Goal: Task Accomplishment & Management: Manage account settings

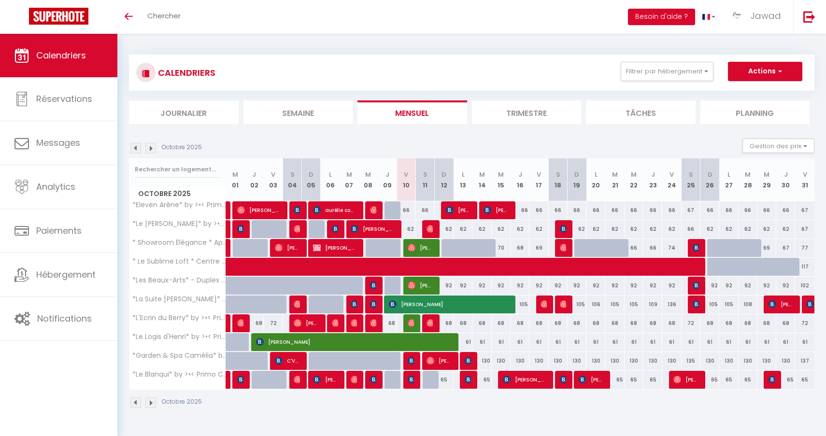
click at [282, 363] on img at bounding box center [279, 361] width 8 height 8
select select "OK"
select select "1"
select select "0"
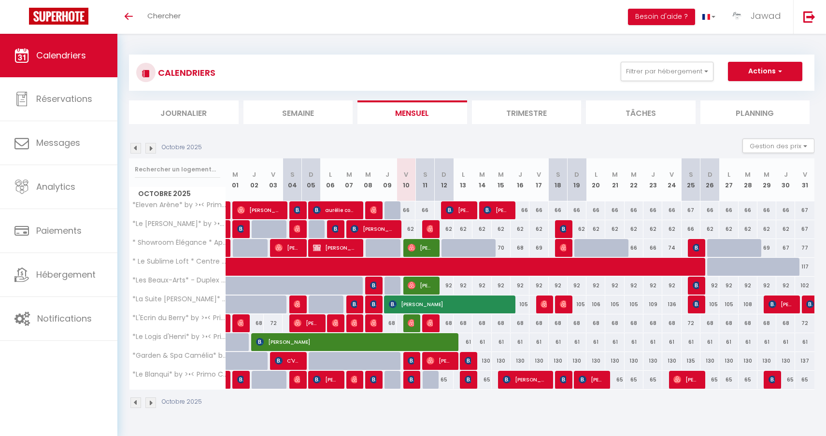
select select "1"
select select
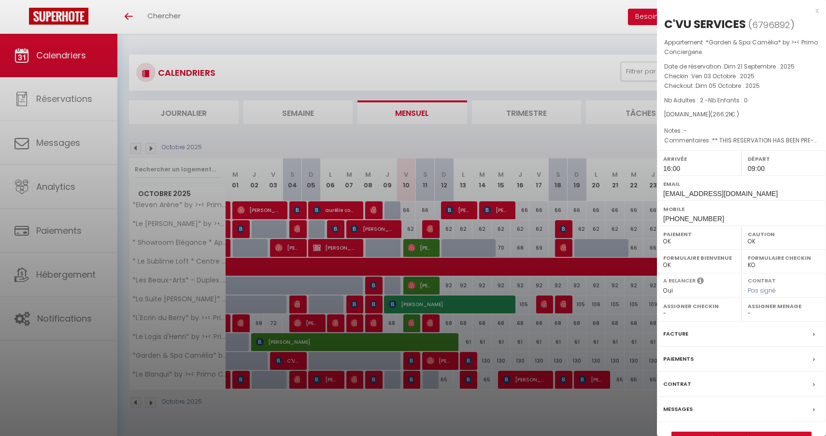
click at [532, 343] on div at bounding box center [413, 218] width 826 height 436
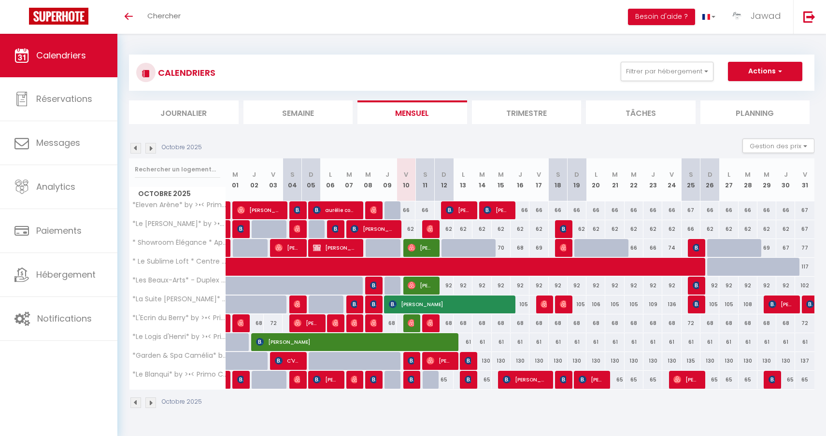
click at [410, 361] on img at bounding box center [412, 361] width 8 height 8
select select "KO"
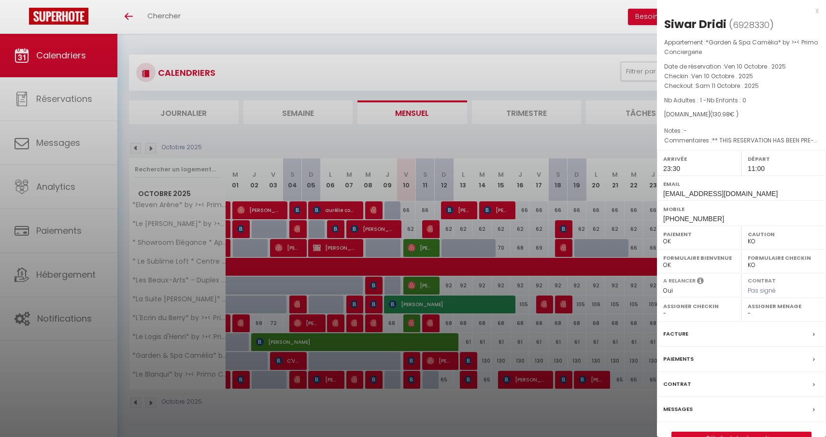
click at [714, 433] on link "Détails de la réservation" at bounding box center [741, 438] width 139 height 13
select select
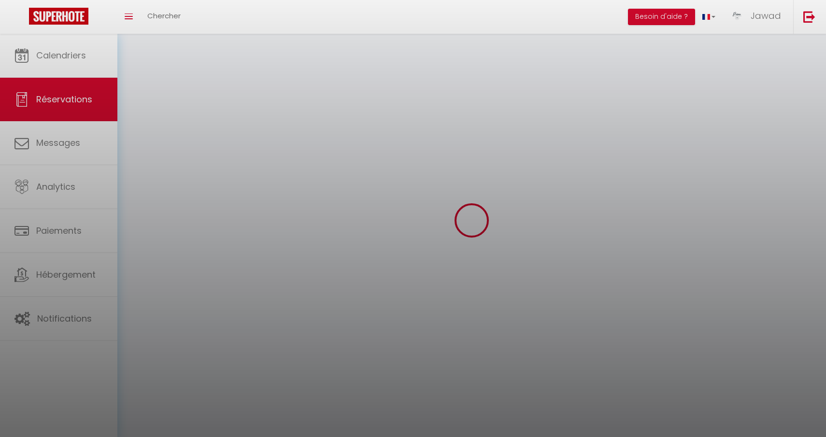
select select
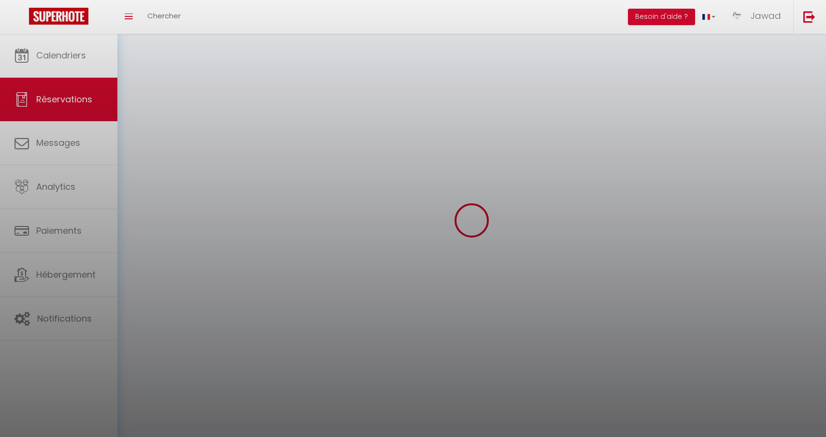
select select
checkbox input "false"
select select
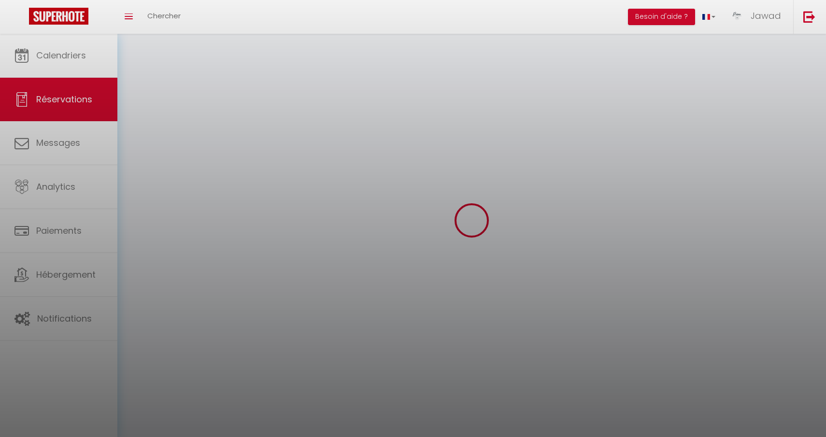
select select
checkbox input "false"
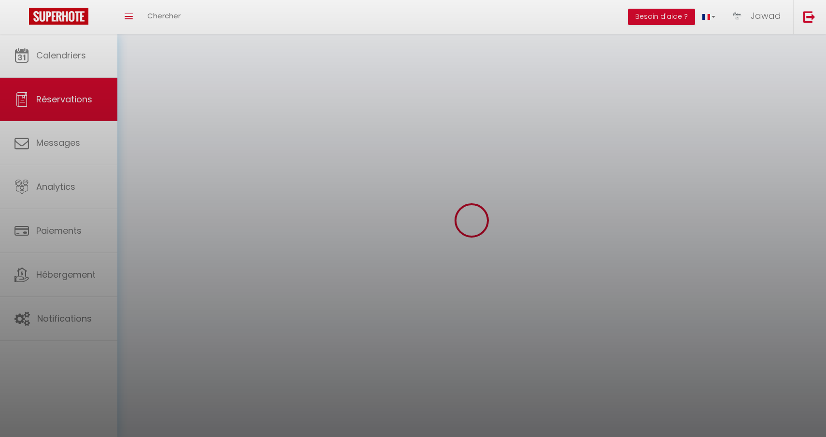
select select
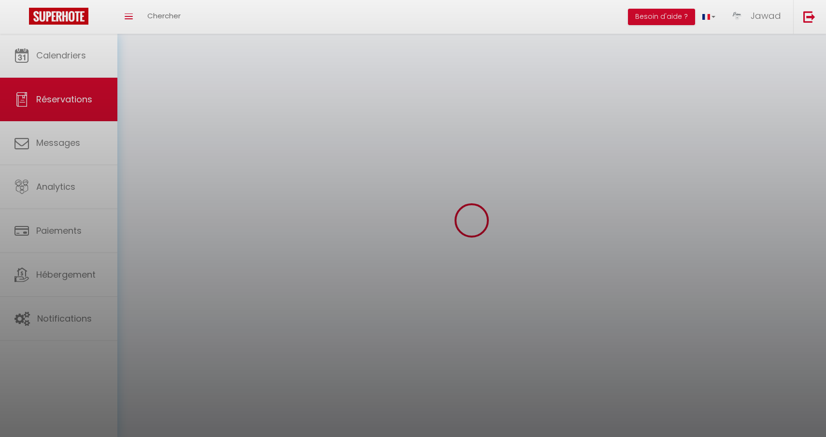
checkbox input "false"
select select
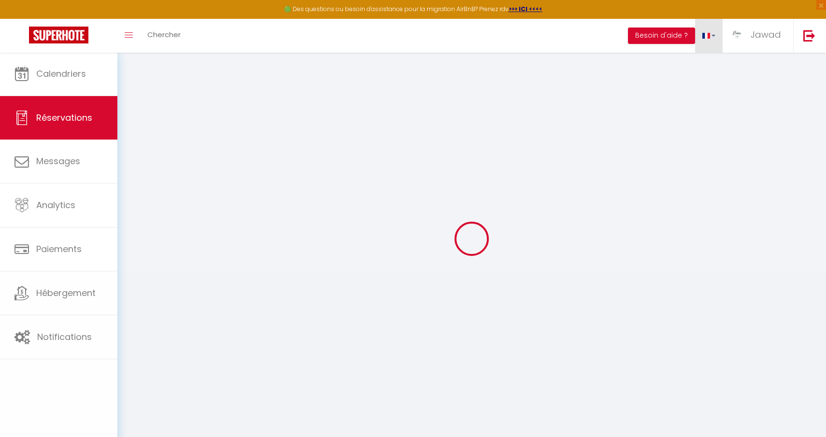
select select
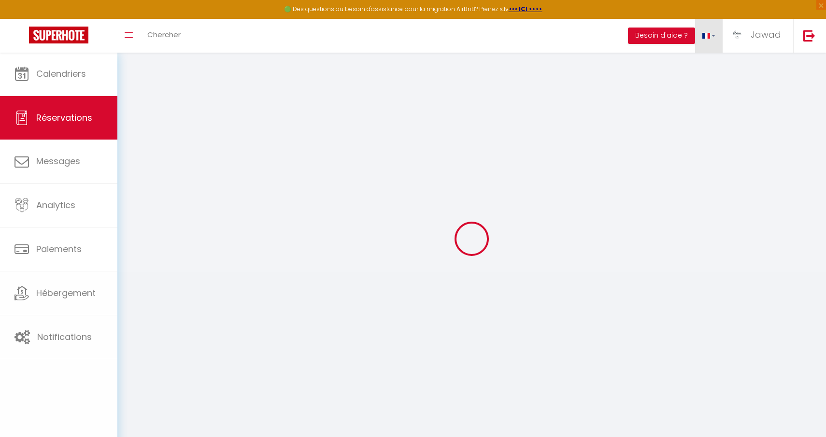
select select
checkbox input "false"
type input "Siwar"
type input "Dridi"
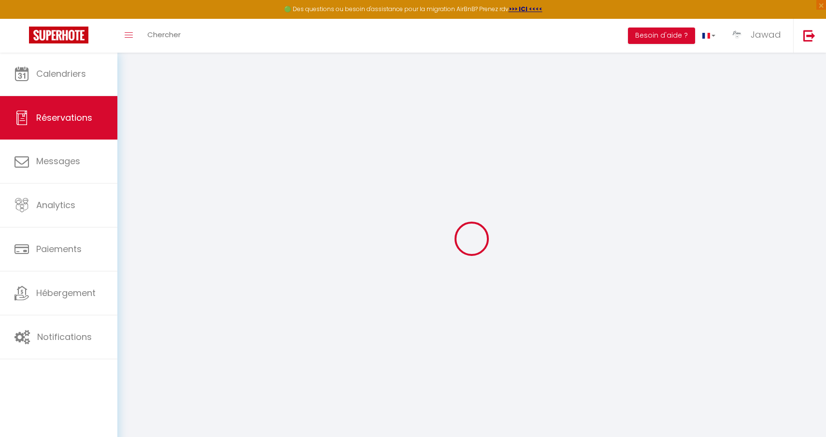
type input "[EMAIL_ADDRESS][DOMAIN_NAME]"
type input "[PHONE_NUMBER]"
type input "."
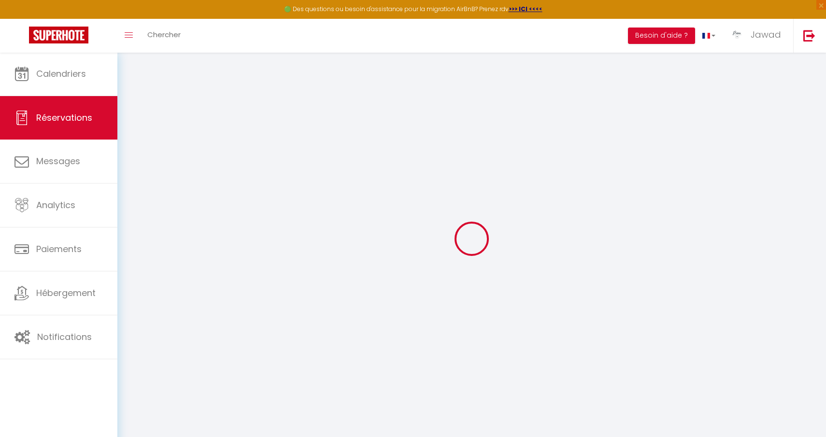
select select "FR"
type input "18.95"
type input "1.83"
select select "70855"
select select "1"
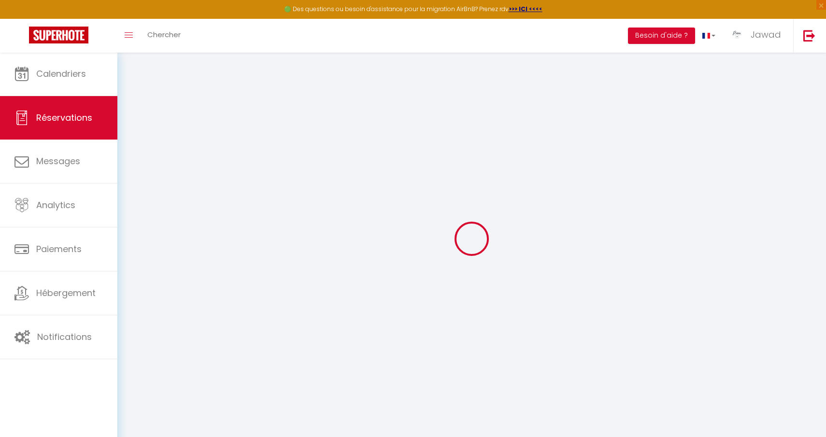
select select
type input "1"
select select "12"
select select
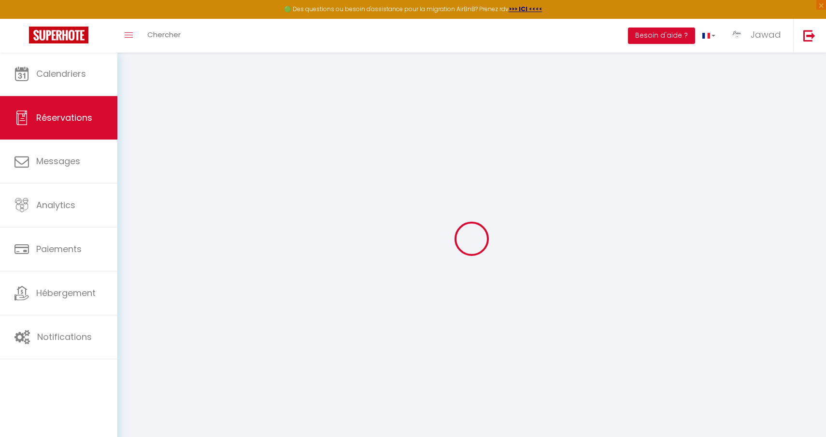
type input "126.36"
checkbox input "false"
type input "0"
select select "2"
type input "0"
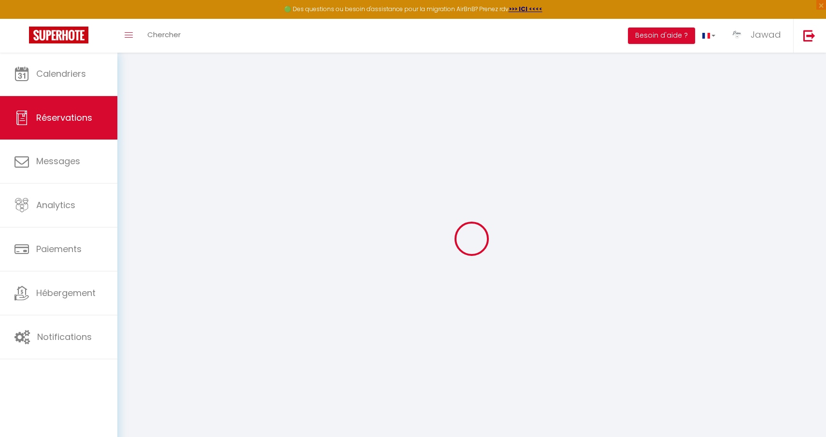
type input "0"
select select
select select "14"
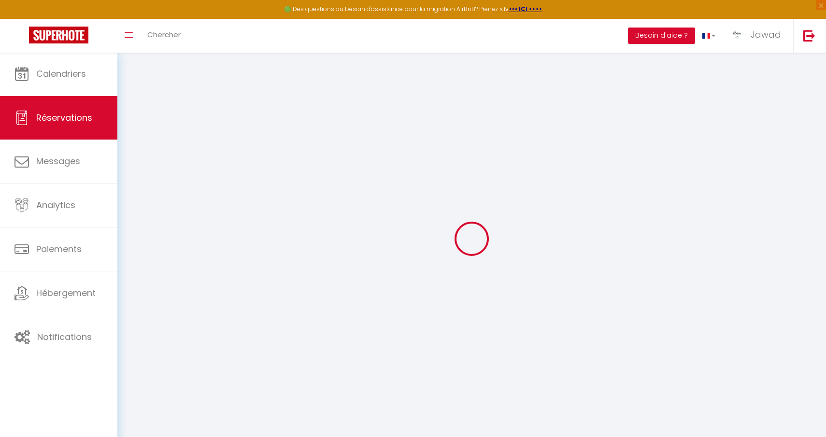
checkbox input "false"
select select
checkbox input "false"
select select
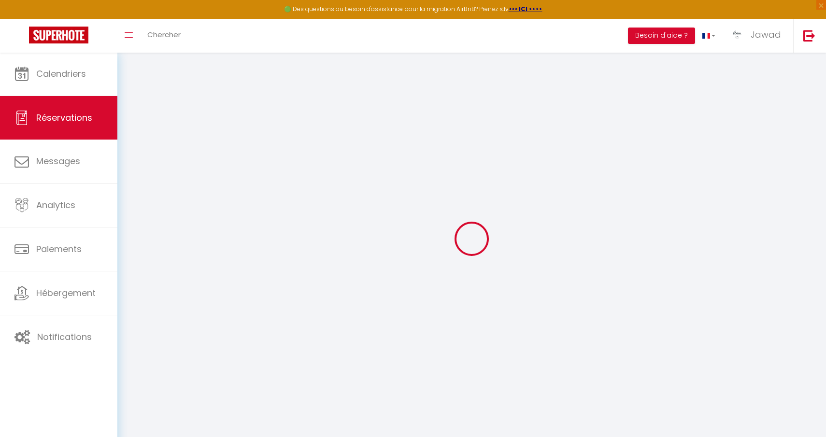
select select
checkbox input "false"
select select
checkbox input "false"
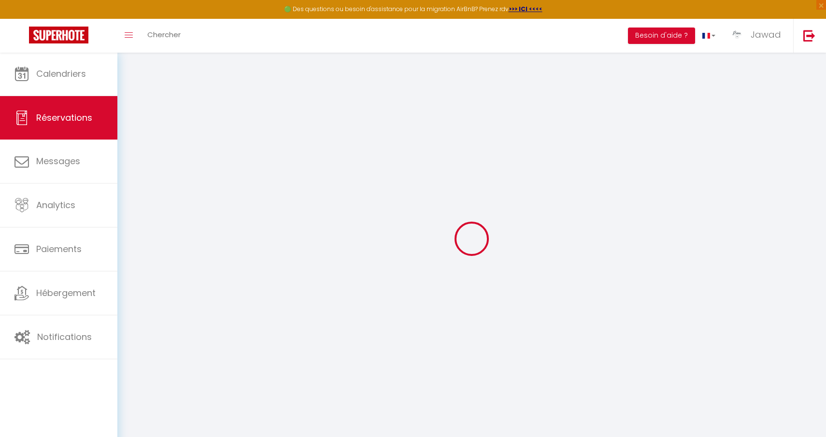
type textarea "** THIS RESERVATION HAS BEEN PRE-PAID ** BOOKING NOTE : Payment charge is EUR 1…"
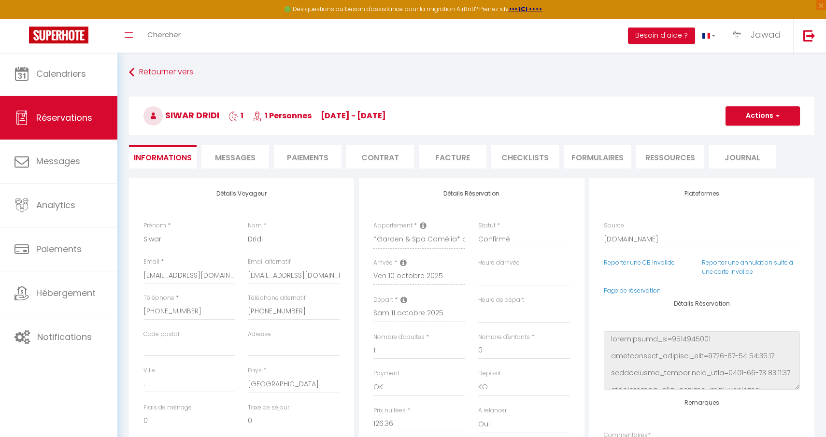
type input "4.62"
select select
checkbox input "false"
select select "23:30"
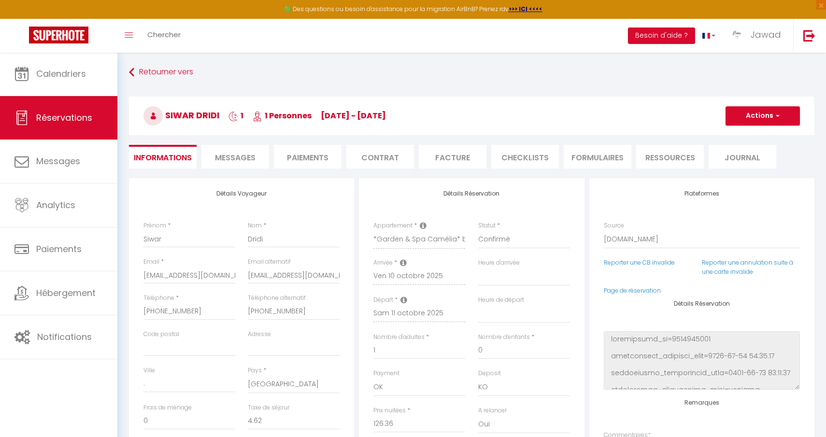
select select "11:00"
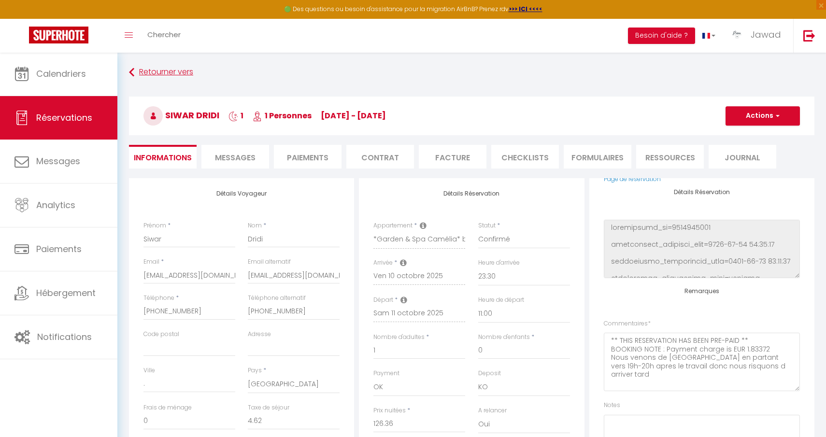
click at [162, 74] on link "Retourner vers" at bounding box center [471, 72] width 685 height 17
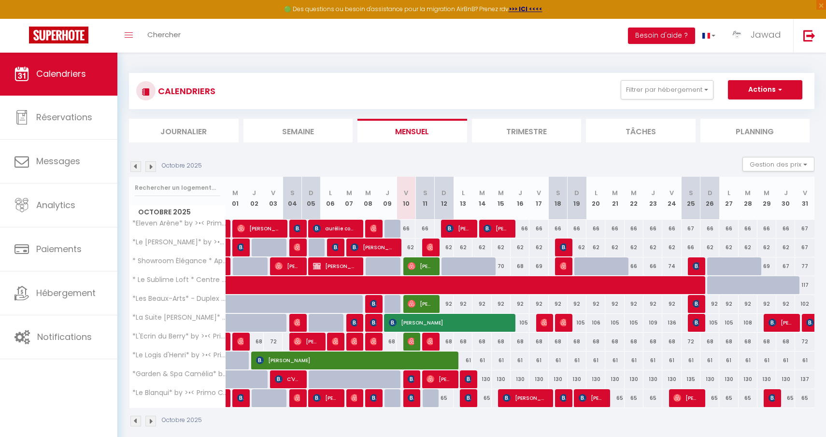
click at [412, 398] on img at bounding box center [412, 398] width 8 height 8
select select "OK"
select select "KO"
select select "0"
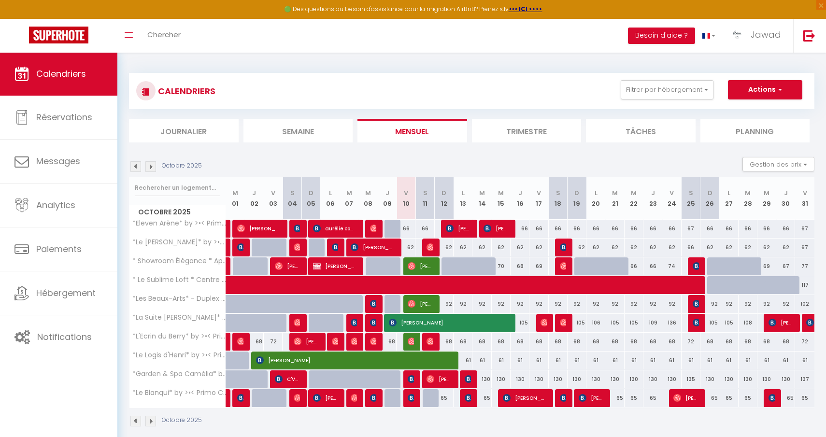
select select "1"
select select
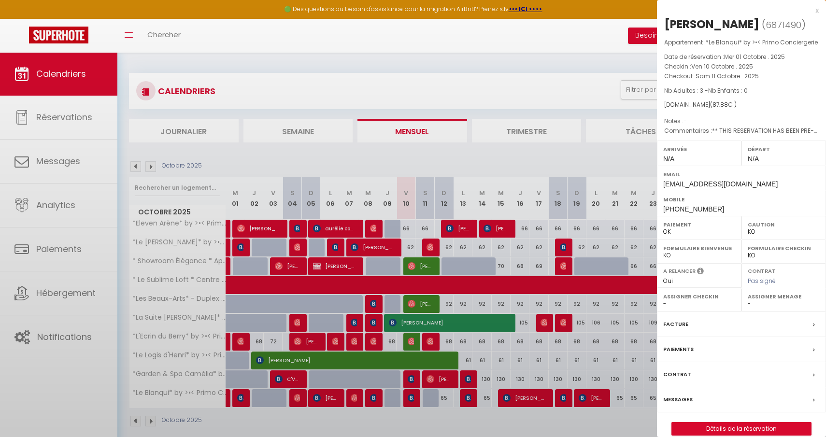
select select "44582"
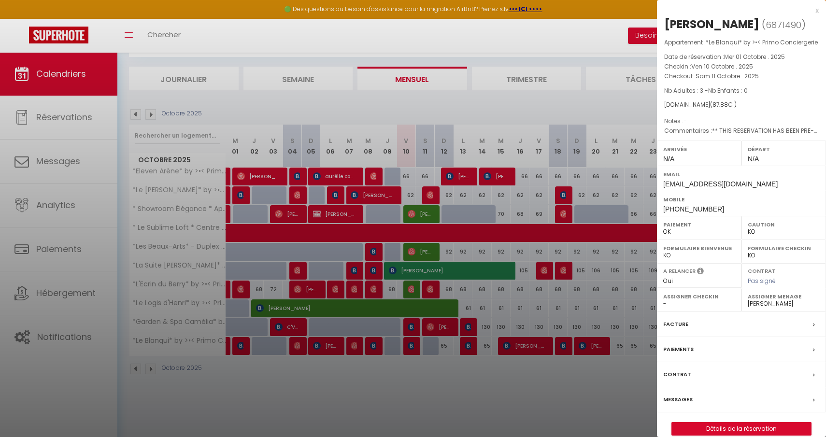
scroll to position [52, 0]
click at [733, 435] on button "Détails de la réservation" at bounding box center [741, 429] width 140 height 14
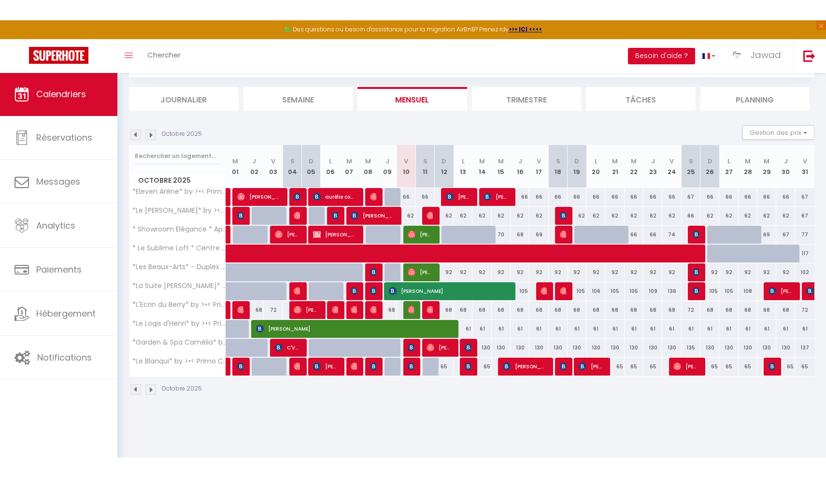
scroll to position [12, 0]
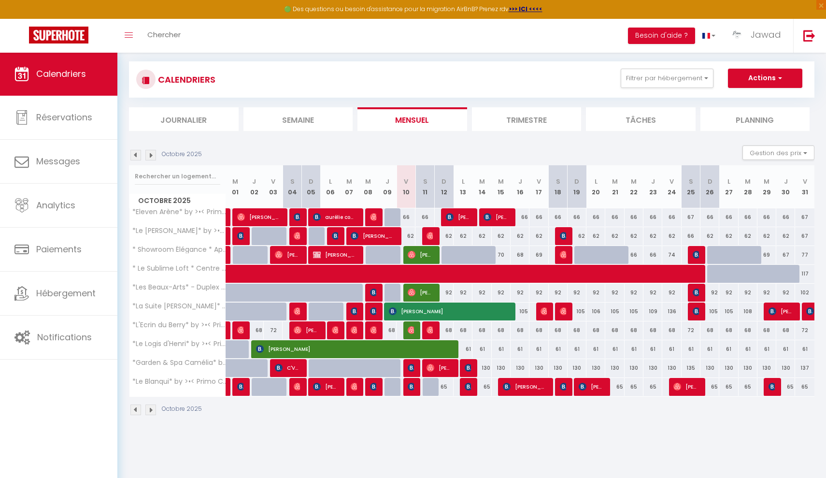
click at [409, 386] on img at bounding box center [412, 386] width 8 height 8
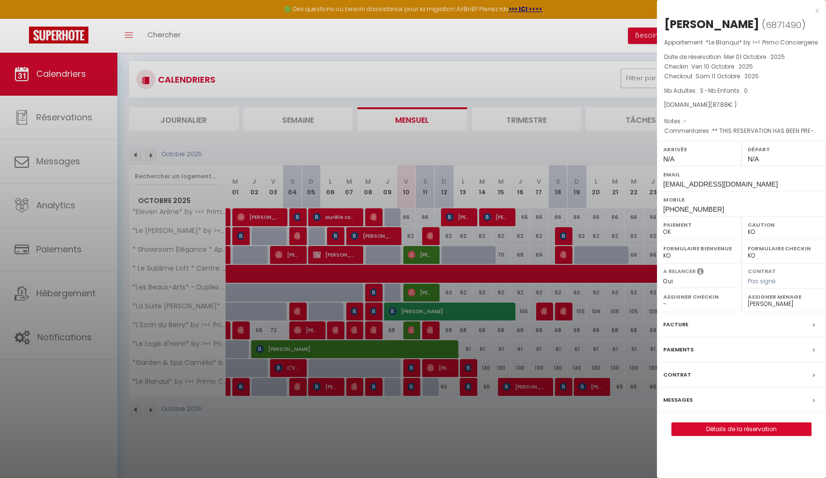
click at [730, 435] on link "Détails de la réservation" at bounding box center [741, 429] width 139 height 13
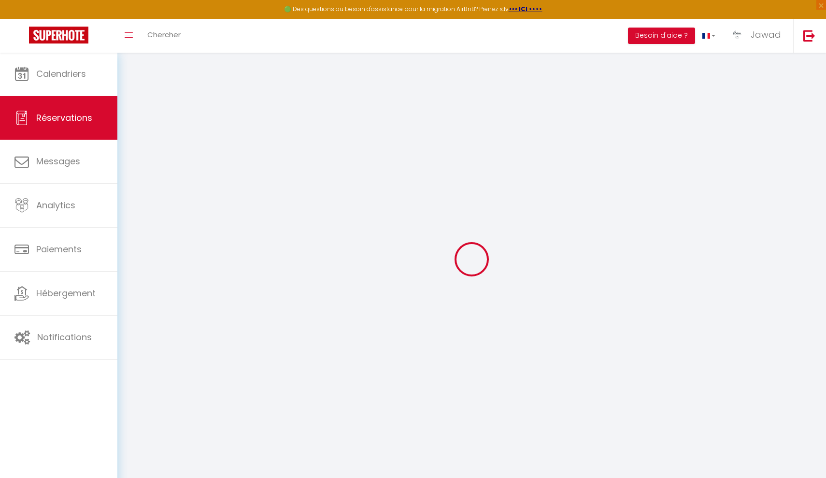
select select
checkbox input "false"
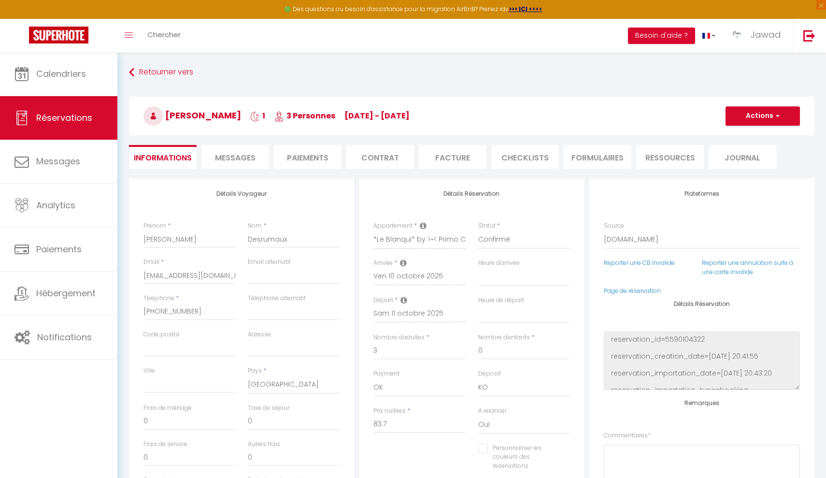
select select
checkbox input "false"
type textarea "** THIS RESERVATION HAS BEEN PRE-PAID ** BOOKING NOTE : Payment charge is EUR 1…"
type input "4.18"
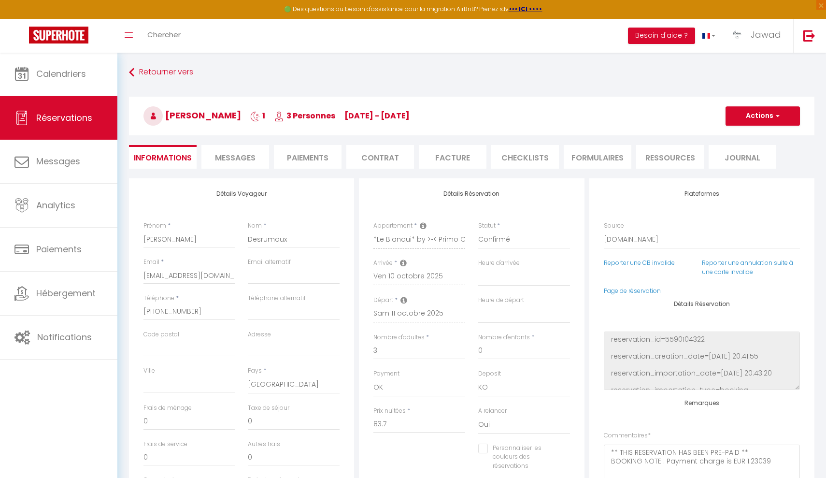
select select
checkbox input "false"
select select
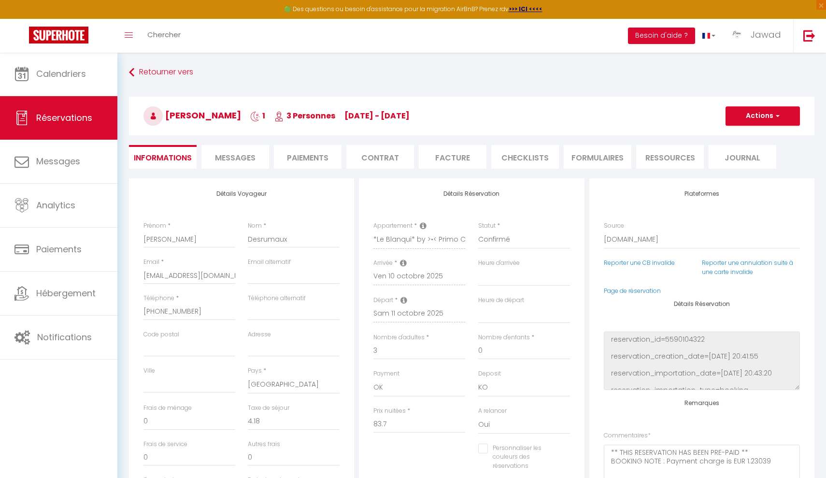
click at [254, 164] on li "Messages" at bounding box center [235, 157] width 68 height 24
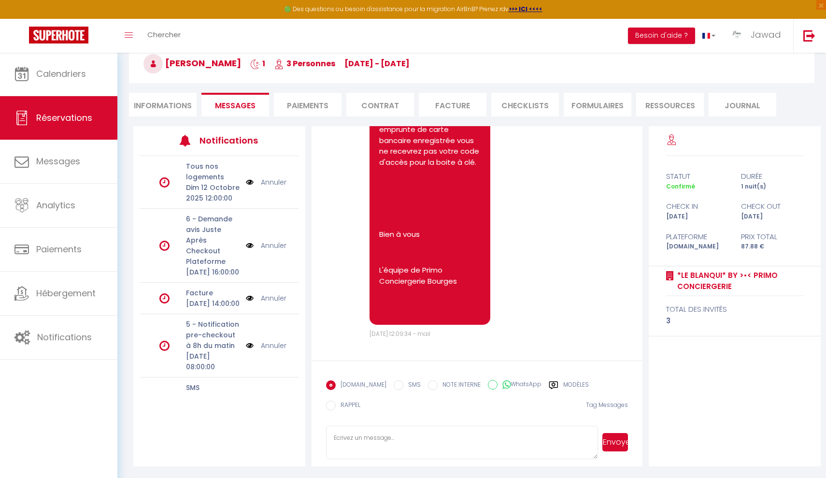
scroll to position [52, 0]
click at [158, 104] on li "Informations" at bounding box center [163, 105] width 68 height 24
select select
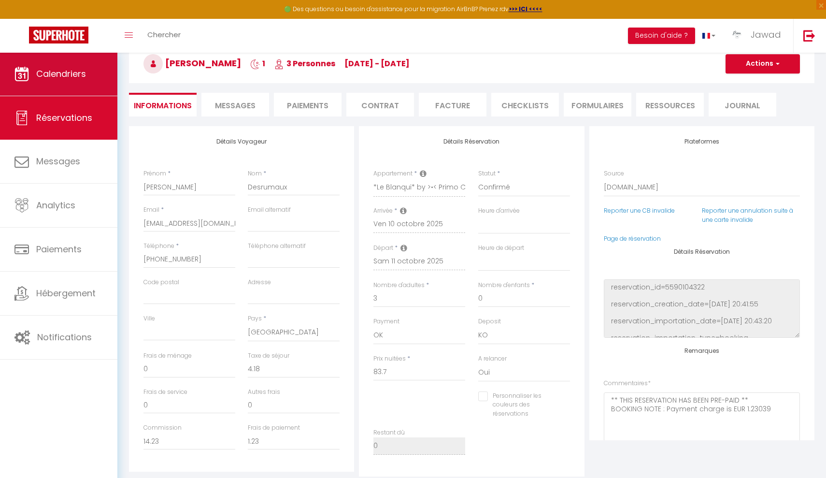
click at [79, 74] on span "Calendriers" at bounding box center [61, 74] width 50 height 12
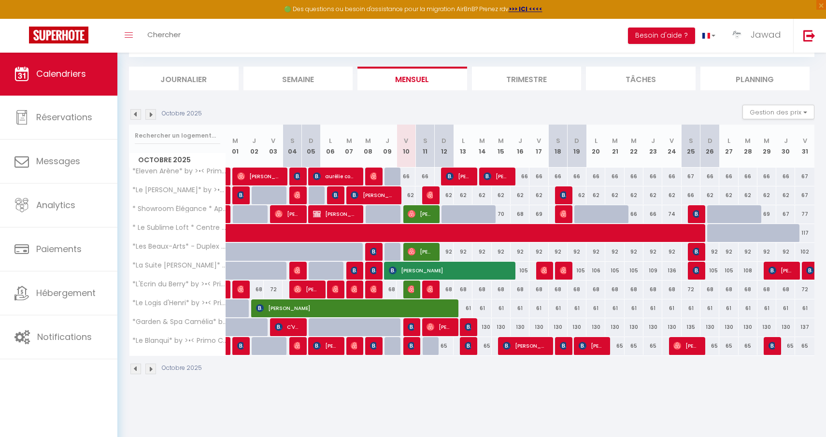
scroll to position [52, 0]
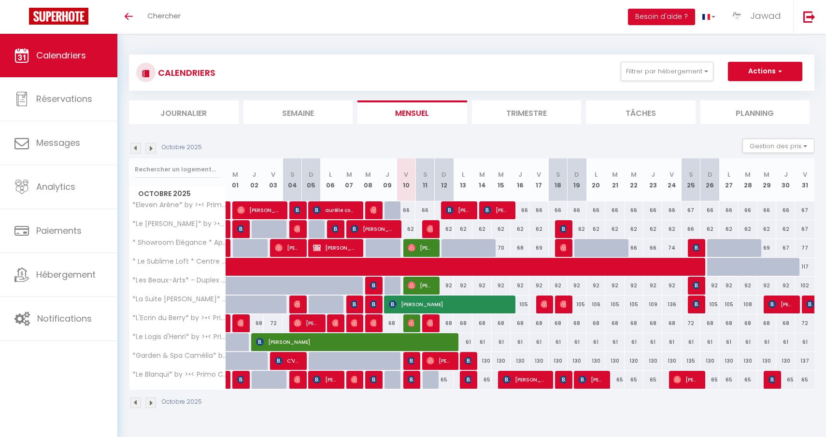
click at [431, 228] on img at bounding box center [430, 229] width 8 height 8
select select "OK"
select select "1"
select select "0"
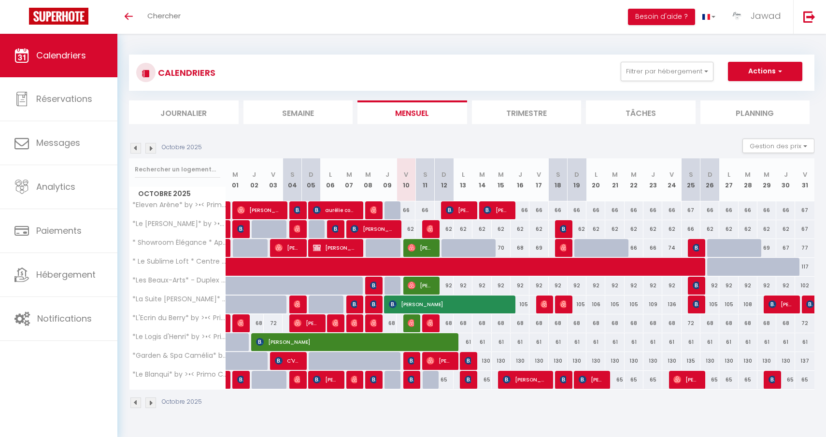
select select "1"
select select
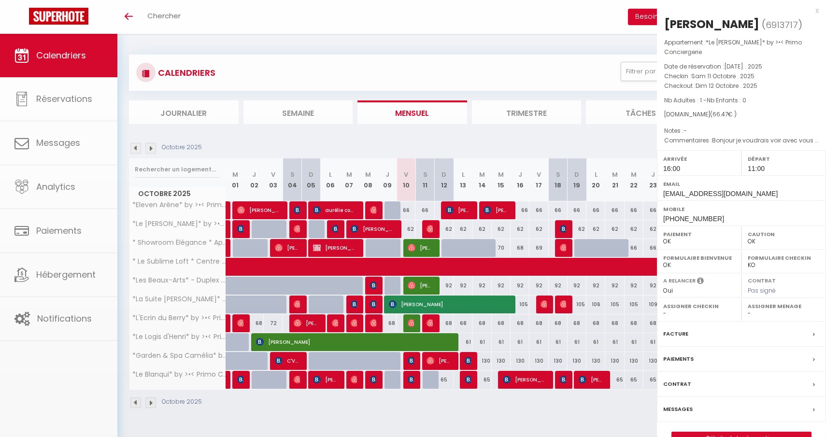
select select "44582"
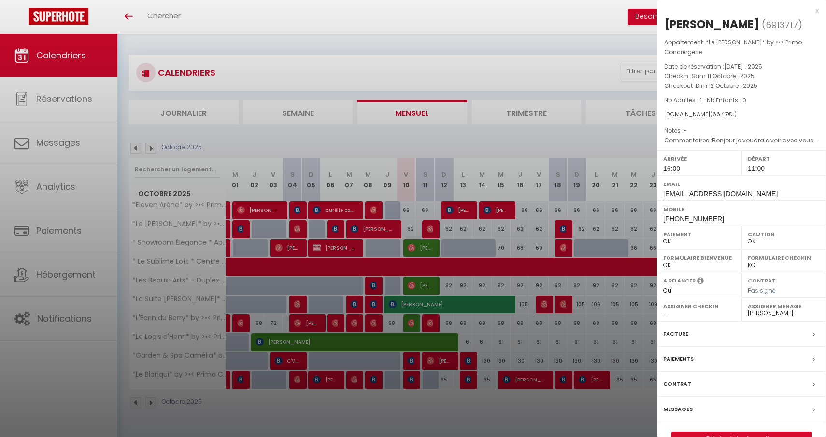
click at [567, 233] on div at bounding box center [413, 218] width 826 height 437
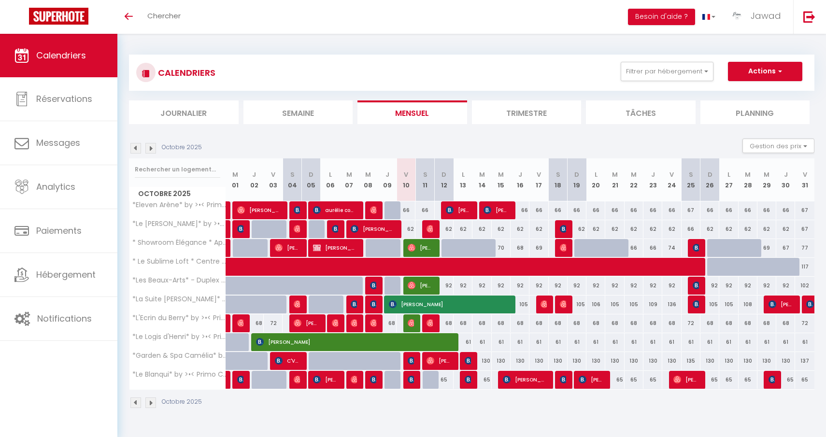
click at [451, 208] on img at bounding box center [450, 210] width 8 height 8
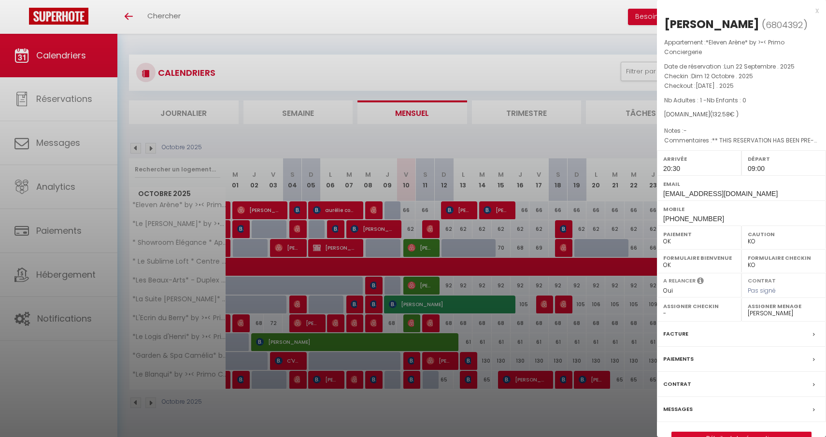
click at [572, 177] on div at bounding box center [413, 218] width 826 height 437
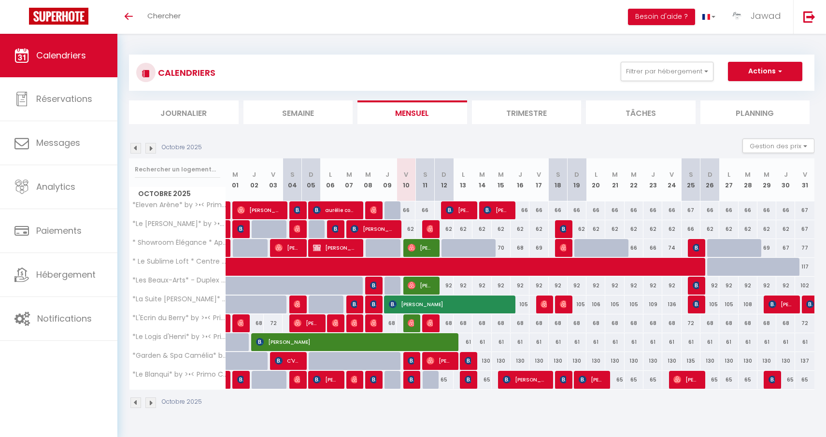
click at [442, 361] on span "[PERSON_NAME]" at bounding box center [438, 361] width 25 height 18
select select "OK"
select select
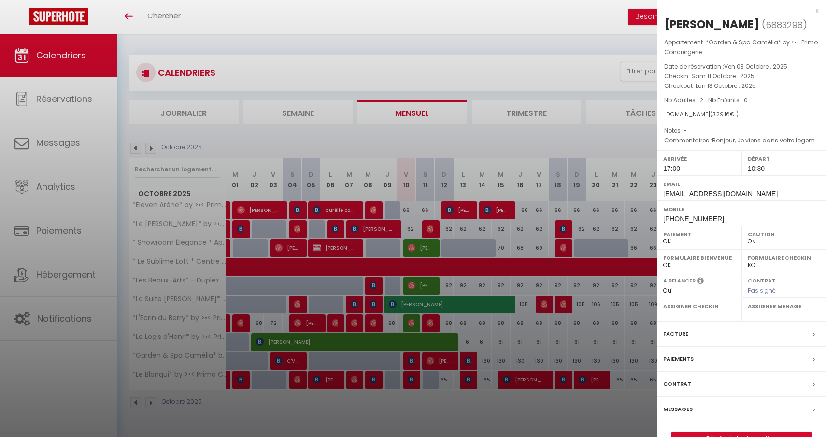
click at [553, 198] on div at bounding box center [413, 218] width 826 height 437
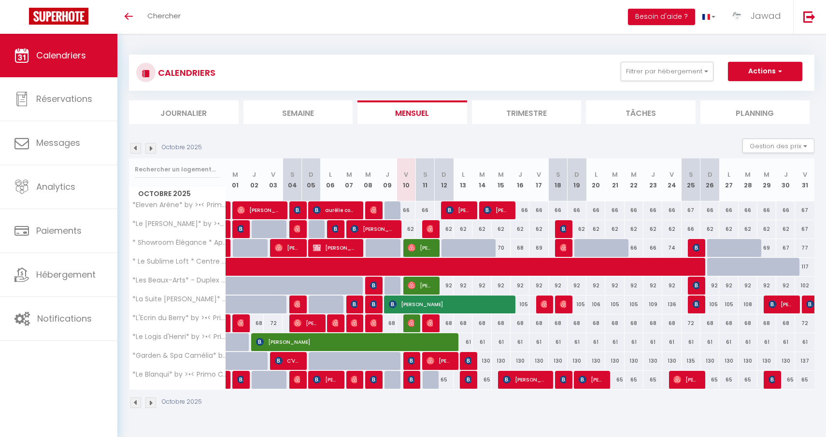
click at [414, 381] on td "69 brigitte Desrumaux" at bounding box center [405, 379] width 19 height 19
click at [412, 381] on img at bounding box center [412, 380] width 8 height 8
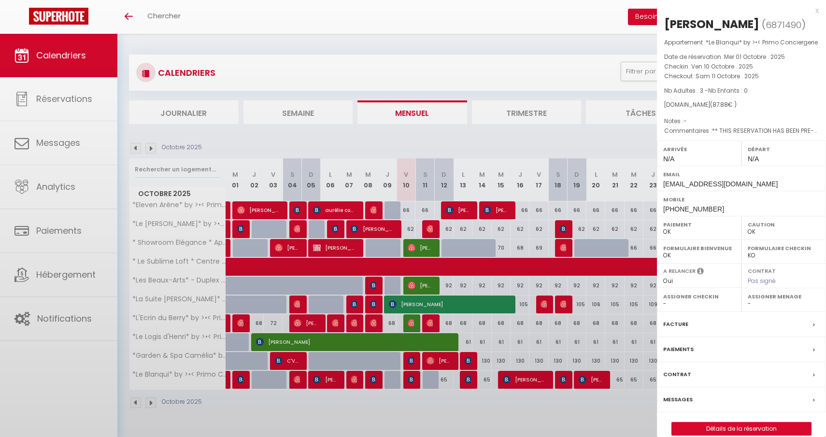
select select "KO"
select select "44582"
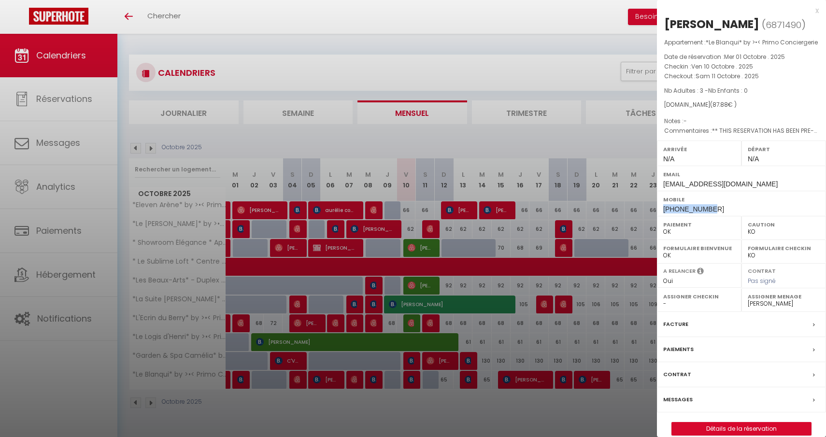
drag, startPoint x: 710, startPoint y: 223, endPoint x: 659, endPoint y: 222, distance: 51.7
click at [659, 216] on div "Mobile +33625803793" at bounding box center [741, 203] width 169 height 25
copy span "[PHONE_NUMBER]"
click at [770, 216] on div "Mobile +33625803793" at bounding box center [741, 203] width 169 height 25
click at [586, 145] on div at bounding box center [413, 218] width 826 height 437
